Goal: Information Seeking & Learning: Learn about a topic

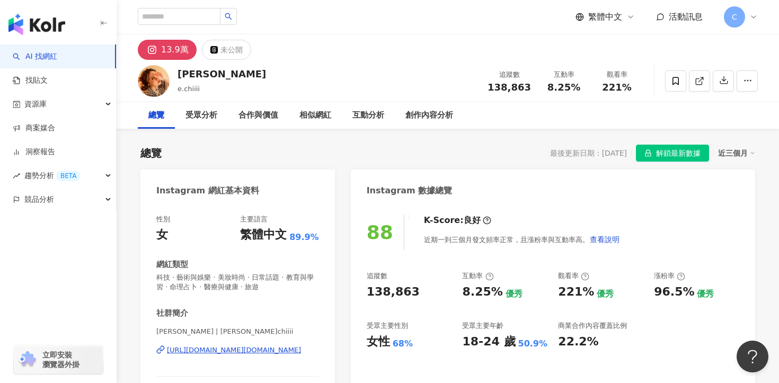
click at [673, 155] on span "解鎖最新數據" at bounding box center [678, 153] width 45 height 17
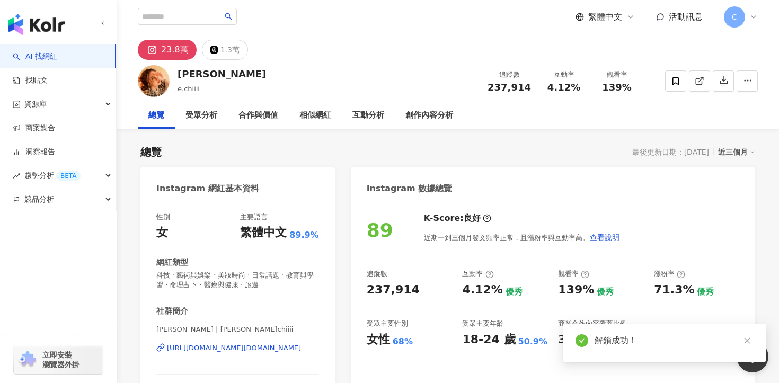
click at [434, 109] on div "創作內容分析" at bounding box center [429, 115] width 69 height 27
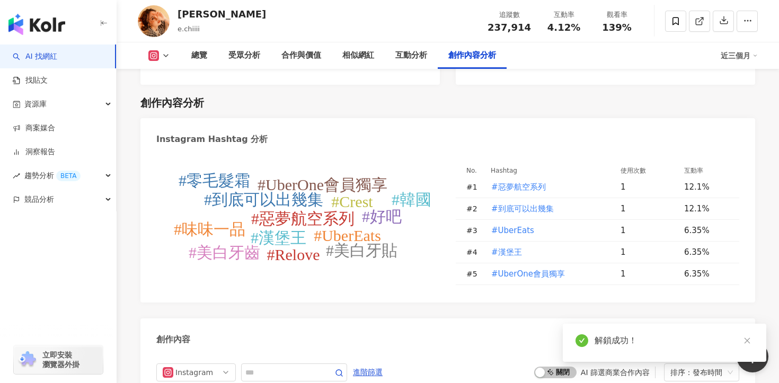
scroll to position [3012, 0]
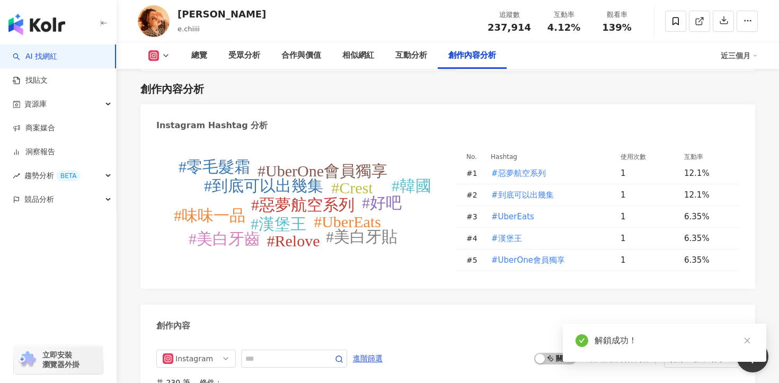
click at [314, 266] on div "#惡夢航空系列 #到底可以出幾集 #UberEats #漢堡王 #UberOne會員獨享 #Crest #美白牙貼 #美白牙齒 #好吧 #Relove #零毛…" at bounding box center [448, 214] width 615 height 150
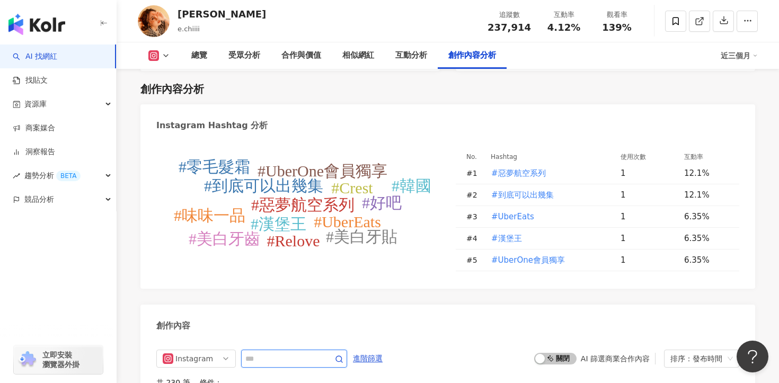
click at [308, 353] on input "text" at bounding box center [283, 359] width 74 height 13
type input "**"
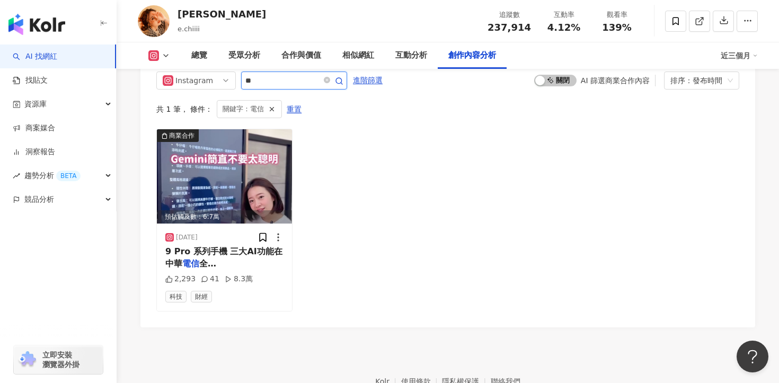
scroll to position [3323, 0]
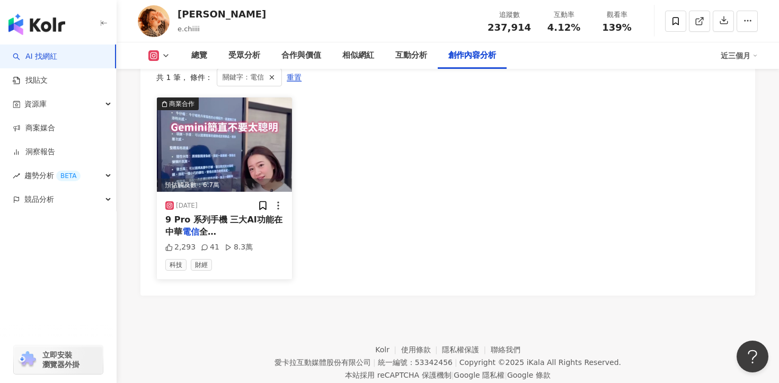
click at [242, 227] on span "全台五大門市(台北東門服務中心、台北" at bounding box center [221, 250] width 112 height 46
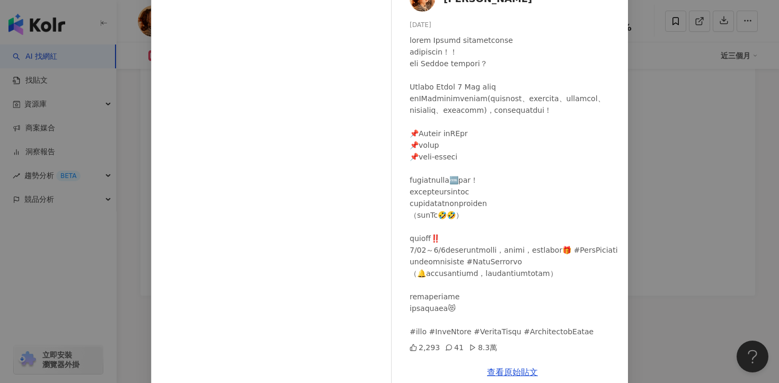
scroll to position [0, 0]
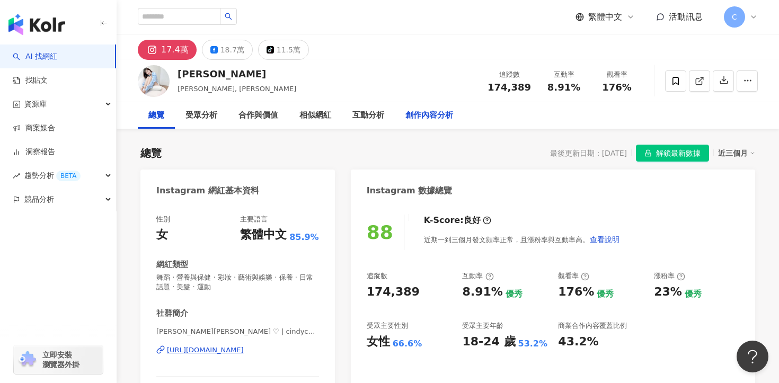
click at [431, 111] on div "創作內容分析" at bounding box center [430, 115] width 48 height 13
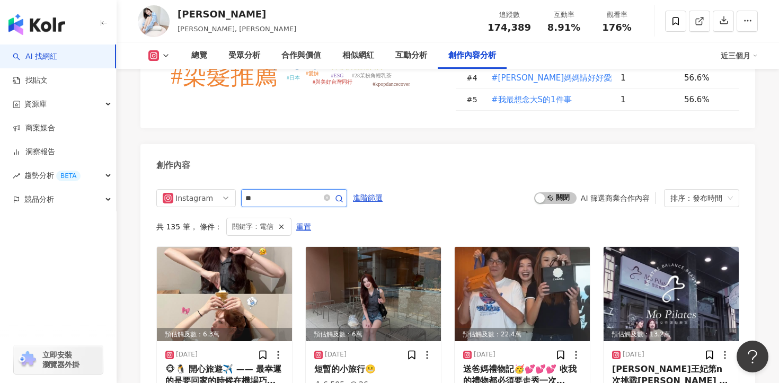
scroll to position [3265, 0]
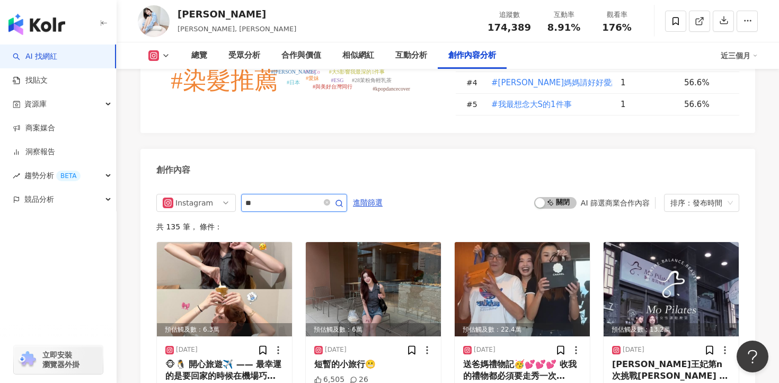
scroll to position [3270, 0]
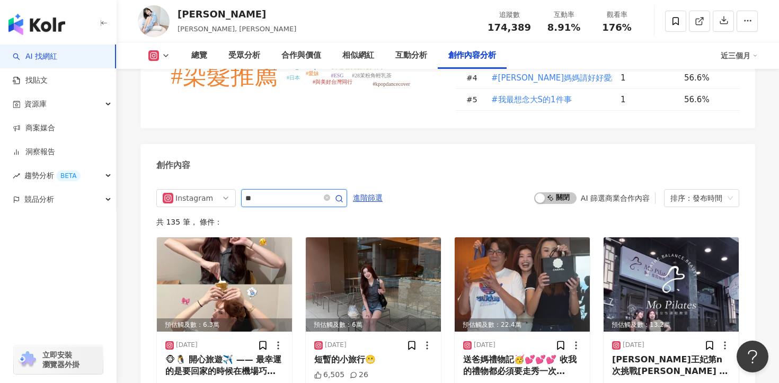
type input "*"
type input "**"
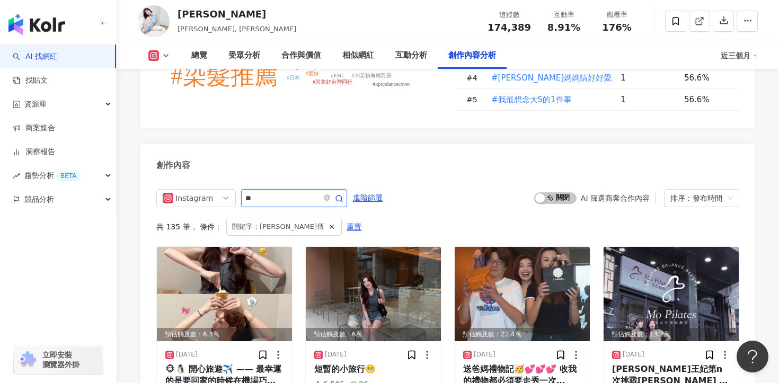
scroll to position [3265, 0]
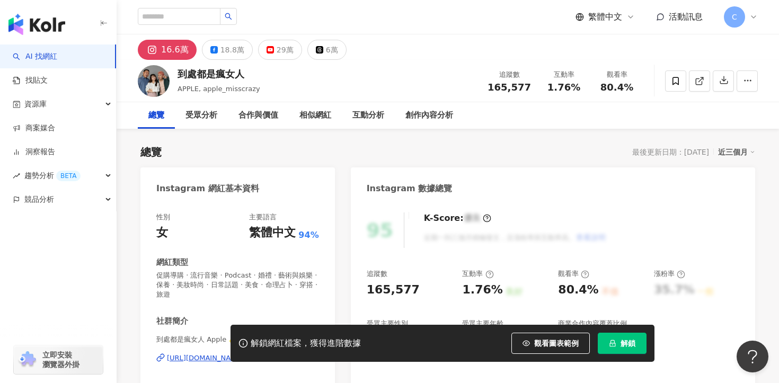
click at [635, 347] on span "解鎖" at bounding box center [628, 343] width 15 height 8
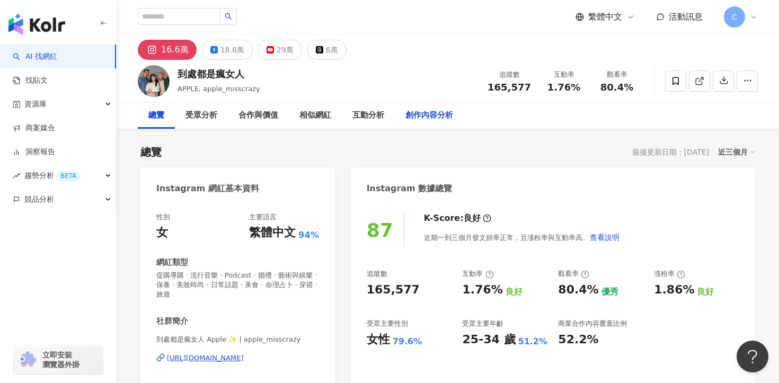
click at [433, 110] on div "創作內容分析" at bounding box center [430, 115] width 48 height 13
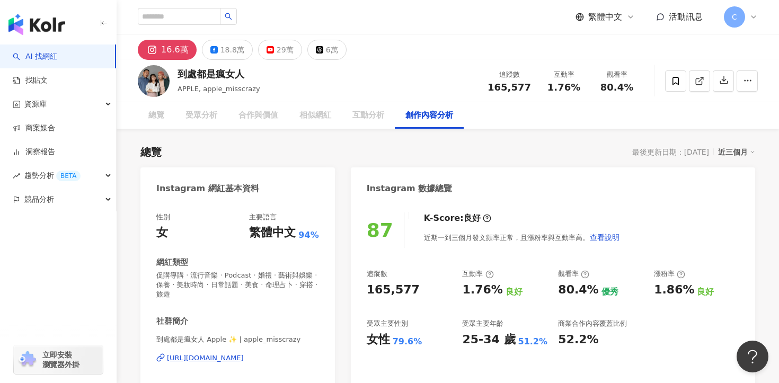
scroll to position [3044, 0]
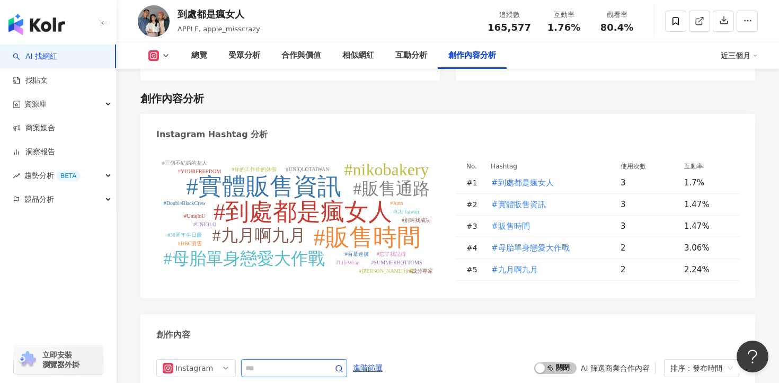
scroll to position [3104, 0]
type input "**"
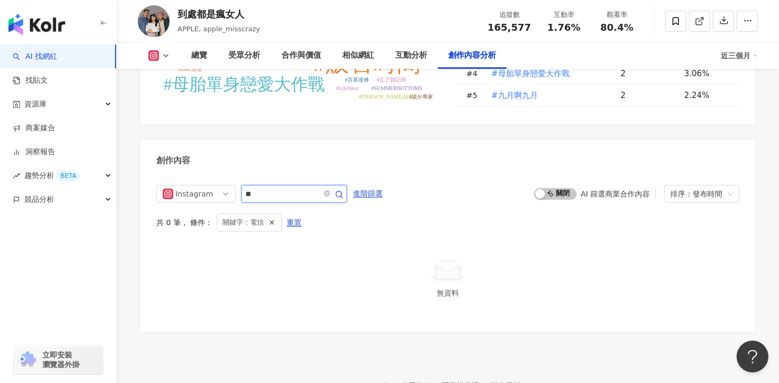
scroll to position [3273, 0]
